Goal: Find specific page/section: Find specific page/section

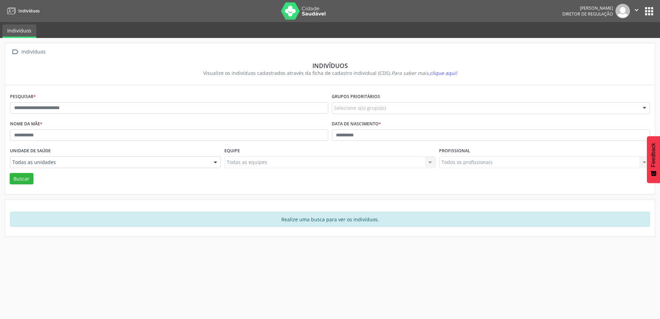
click at [648, 12] on button "apps" at bounding box center [649, 11] width 12 height 12
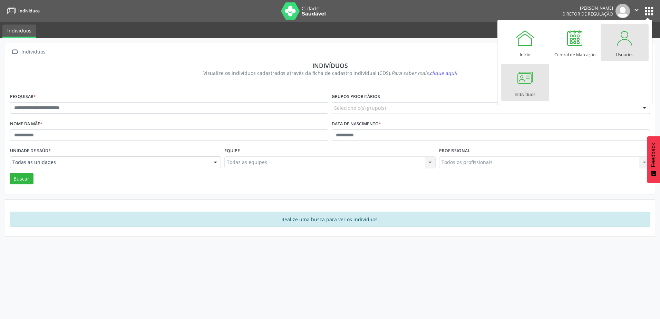
click at [629, 43] on div at bounding box center [624, 38] width 21 height 21
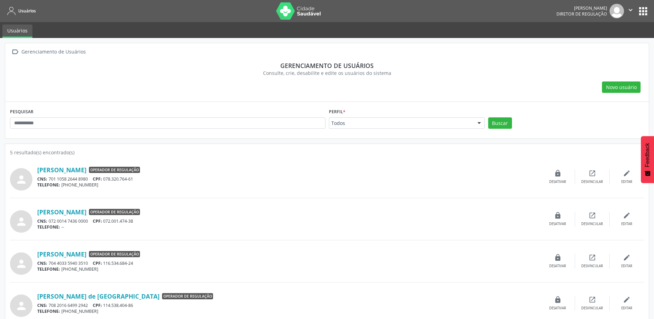
scroll to position [50, 0]
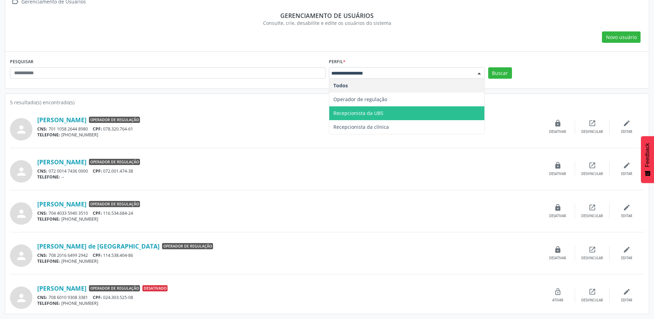
click at [362, 113] on span "Recepcionista da UBS" at bounding box center [359, 113] width 50 height 7
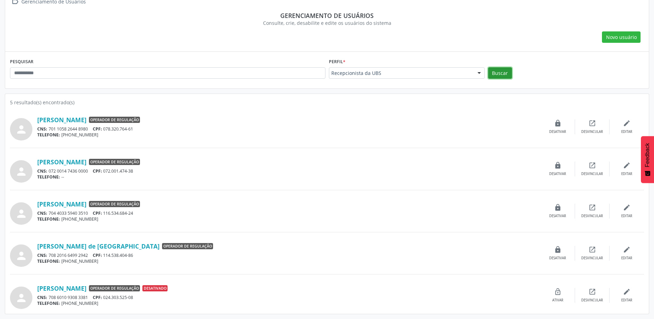
click at [497, 72] on button "Buscar" at bounding box center [500, 73] width 24 height 12
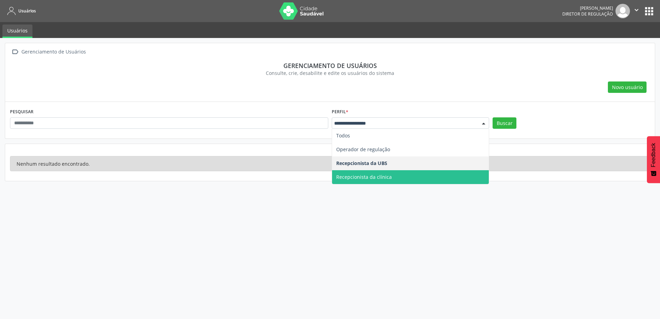
click at [377, 179] on span "Recepcionista da clínica" at bounding box center [364, 176] width 56 height 7
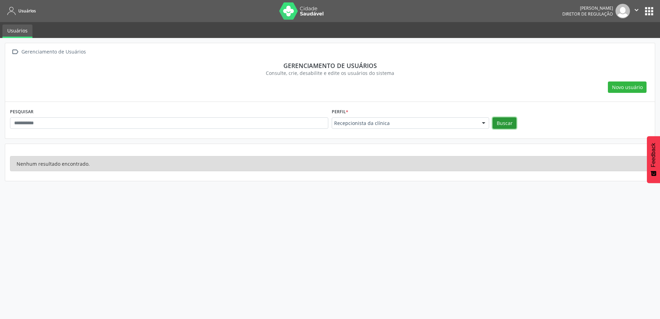
click at [498, 119] on button "Buscar" at bounding box center [504, 123] width 24 height 12
click at [406, 127] on div "Recepcionista da clínica" at bounding box center [409, 123] width 157 height 12
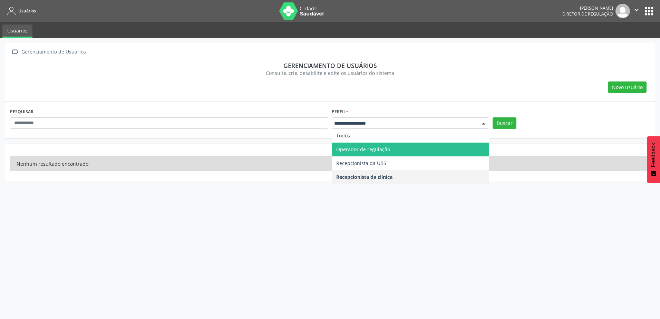
click at [374, 149] on span "Operador de regulação" at bounding box center [363, 149] width 54 height 7
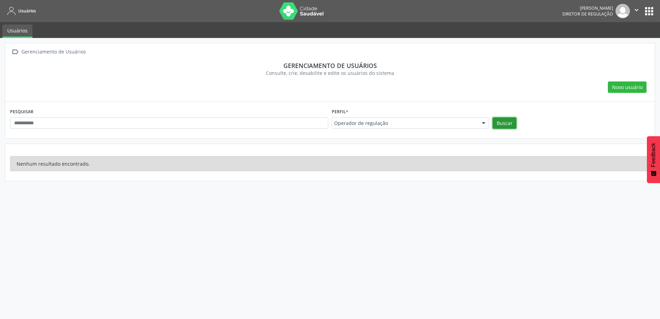
click at [499, 127] on button "Buscar" at bounding box center [504, 123] width 24 height 12
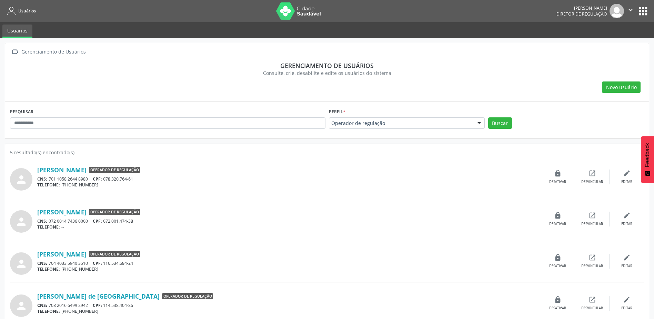
scroll to position [50, 0]
